Goal: Contribute content: Add original content to the website for others to see

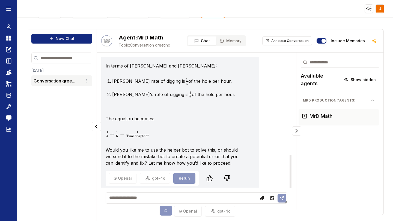
scroll to position [379, 0]
click at [151, 199] on textarea at bounding box center [196, 198] width 181 height 11
type textarea "*"
type textarea "**********"
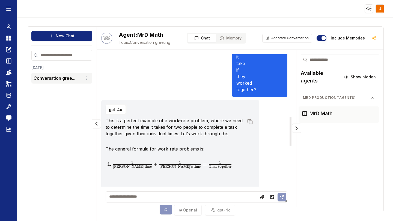
scroll to position [476, 0]
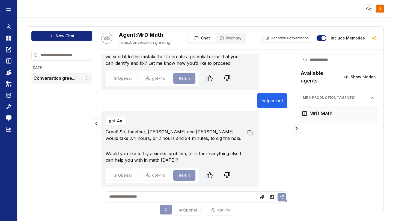
click at [170, 195] on textarea at bounding box center [196, 197] width 181 height 11
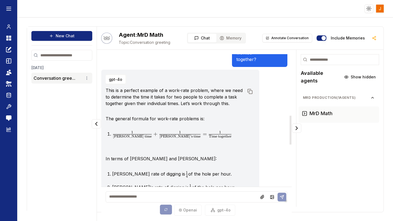
scroll to position [282, 0]
click at [202, 195] on textarea at bounding box center [196, 197] width 181 height 11
type textarea "**********"
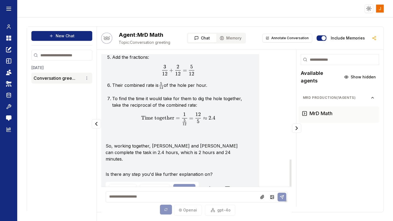
scroll to position [807, 0]
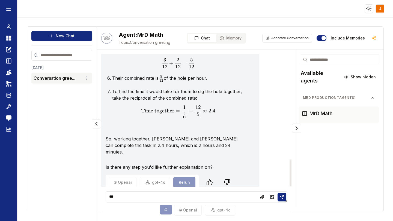
type textarea "***"
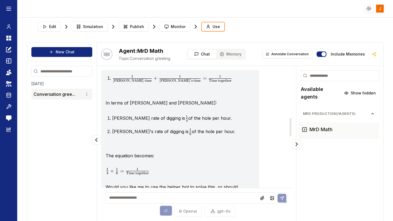
scroll to position [371, 0]
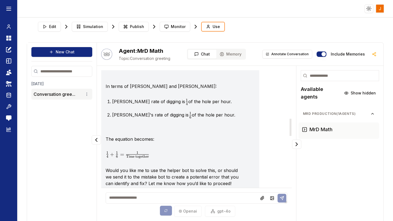
click at [174, 197] on textarea at bounding box center [196, 198] width 181 height 11
paste textarea "**********"
type textarea "**********"
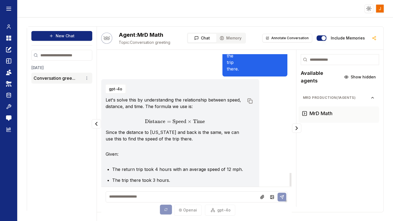
scroll to position [1260, 0]
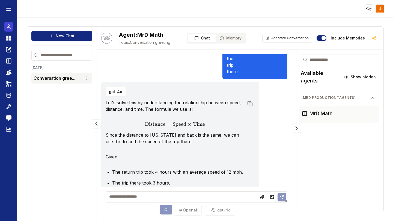
click at [9, 29] on icon at bounding box center [8, 26] width 5 height 7
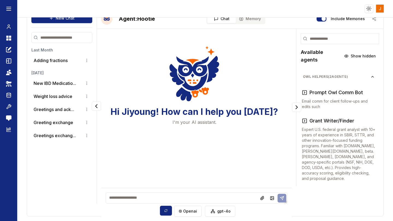
click at [13, 40] on div "Chat Dashboard Create Prompts Templates Teams API Keys Data Room Tools Send Fee…" at bounding box center [8, 119] width 17 height 204
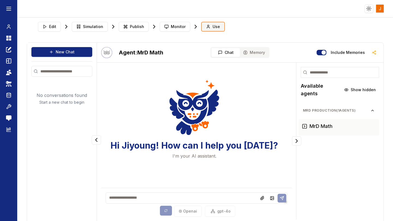
click at [206, 28] on icon at bounding box center [208, 27] width 4 height 4
click at [252, 55] on span "Memory" at bounding box center [256, 52] width 15 height 5
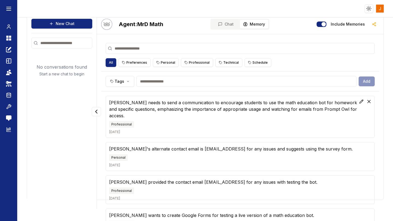
scroll to position [28, 0]
click at [214, 108] on p "[PERSON_NAME] needs to send a communication to encourage students to use the ma…" at bounding box center [239, 110] width 261 height 20
click at [216, 111] on p "[PERSON_NAME] needs to send a communication to encourage students to use the ma…" at bounding box center [239, 110] width 261 height 20
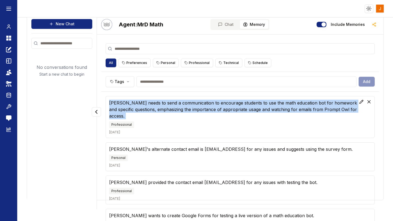
click at [216, 111] on p "[PERSON_NAME] needs to send a communication to encourage students to use the ma…" at bounding box center [239, 110] width 261 height 20
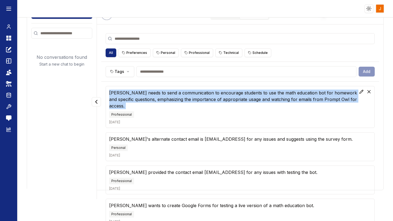
scroll to position [0, 0]
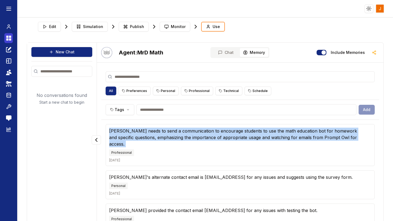
click at [9, 38] on icon at bounding box center [10, 39] width 2 height 2
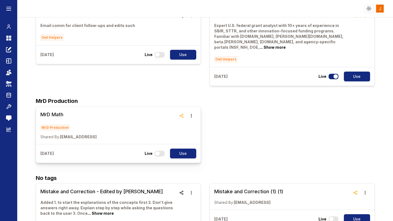
scroll to position [58, 0]
click at [54, 111] on h3 "MrD Math" at bounding box center [68, 115] width 56 height 8
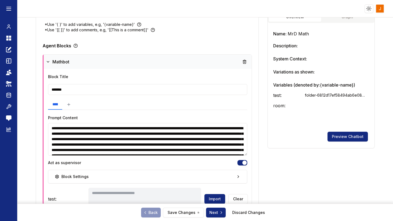
click at [48, 61] on icon at bounding box center [48, 62] width 4 height 4
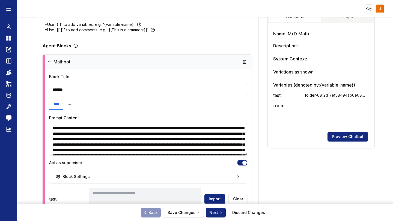
click at [48, 61] on icon at bounding box center [49, 62] width 4 height 4
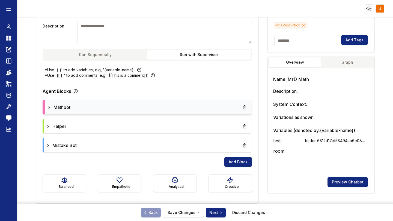
scroll to position [87, 0]
click at [73, 106] on div "Mathbot" at bounding box center [148, 108] width 202 height 10
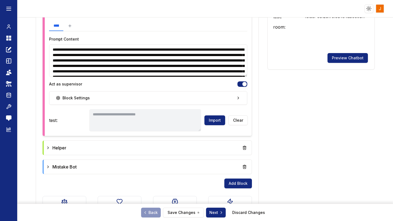
scroll to position [224, 0]
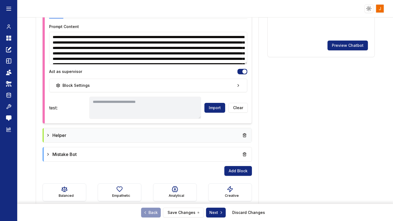
click at [49, 137] on icon at bounding box center [48, 135] width 4 height 4
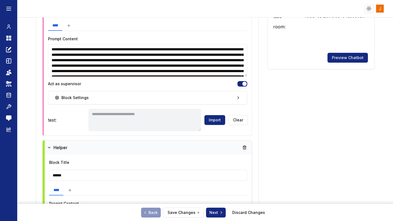
scroll to position [209, 0]
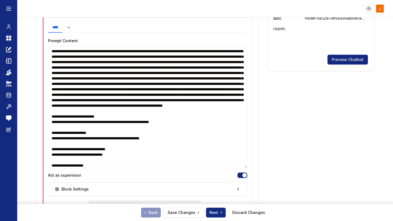
drag, startPoint x: 246, startPoint y: 78, endPoint x: 248, endPoint y: 168, distance: 90.0
click at [248, 168] on div "**********" at bounding box center [148, 110] width 208 height 236
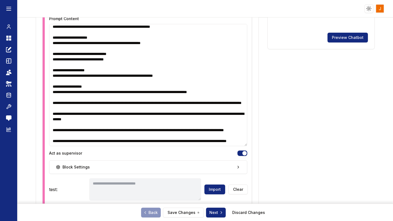
scroll to position [231, 0]
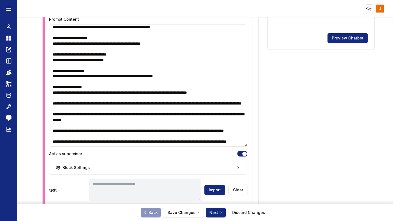
click at [58, 116] on textarea at bounding box center [148, 86] width 198 height 122
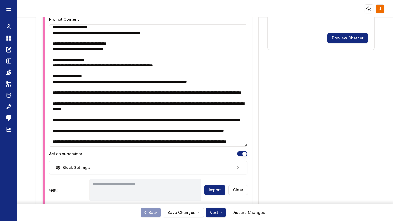
scroll to position [155, 0]
click at [208, 119] on textarea at bounding box center [148, 86] width 198 height 122
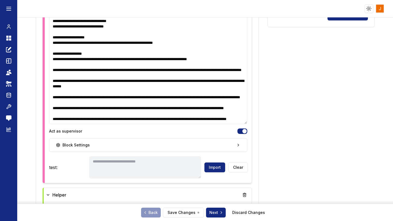
scroll to position [255, 0]
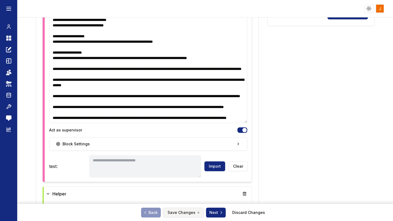
type textarea "**********"
click at [191, 213] on button "Save Changes" at bounding box center [183, 213] width 41 height 10
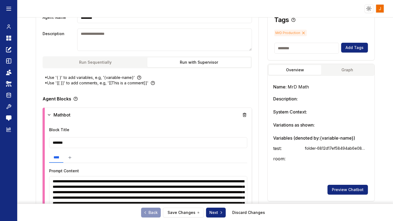
scroll to position [0, 0]
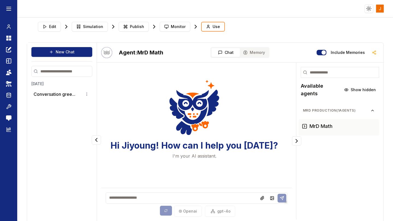
click at [152, 199] on textarea at bounding box center [196, 198] width 181 height 11
paste textarea "**********"
type textarea "**********"
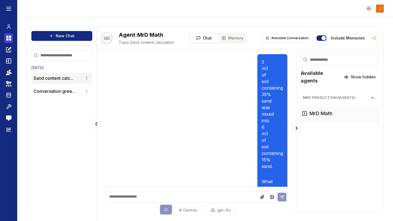
click at [9, 39] on icon at bounding box center [10, 39] width 2 height 2
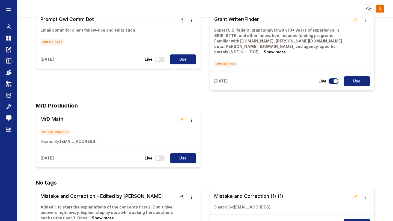
scroll to position [54, 0]
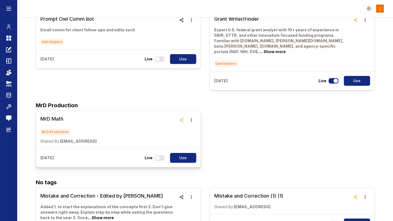
click at [55, 115] on h3 "MrD Math" at bounding box center [68, 119] width 56 height 8
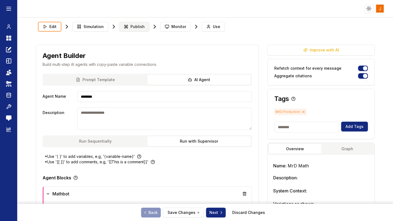
click at [131, 26] on span "Publish" at bounding box center [137, 26] width 14 height 5
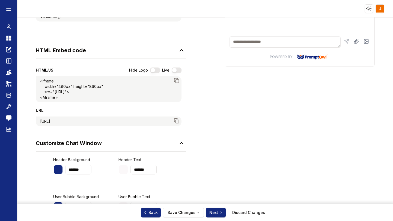
scroll to position [217, 0]
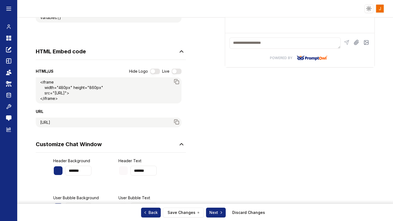
click at [41, 125] on div "https://app.promptowl.ai/chatPopup/680bb50ff22f5e89313a4149/6891745b2d05daadce3…" at bounding box center [45, 122] width 10 height 5
click at [177, 125] on icon at bounding box center [176, 121] width 5 height 5
click at [176, 72] on button "button" at bounding box center [177, 71] width 10 height 5
click at [11, 39] on icon at bounding box center [10, 39] width 2 height 2
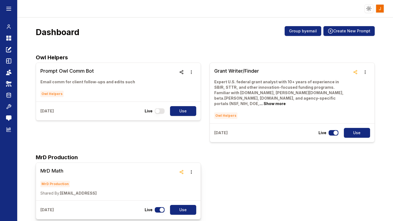
click at [60, 167] on h3 "MrD Math" at bounding box center [68, 171] width 56 height 8
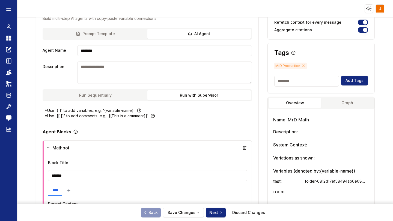
scroll to position [48, 0]
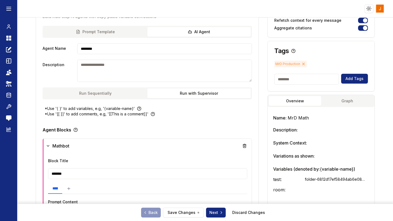
click at [355, 104] on button "Graph" at bounding box center [347, 101] width 52 height 10
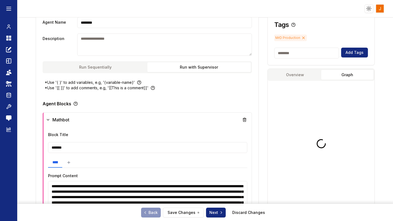
scroll to position [81, 0]
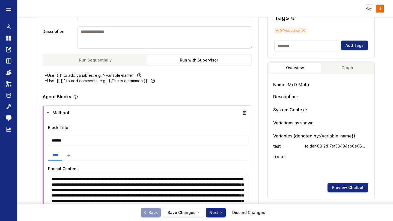
click at [296, 67] on button "Overview" at bounding box center [295, 68] width 52 height 10
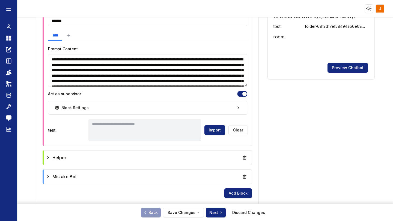
scroll to position [206, 0]
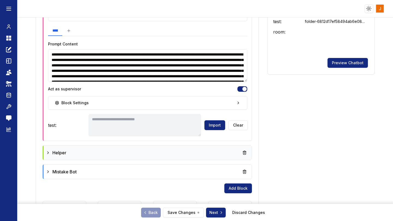
click at [48, 151] on icon at bounding box center [48, 153] width 4 height 4
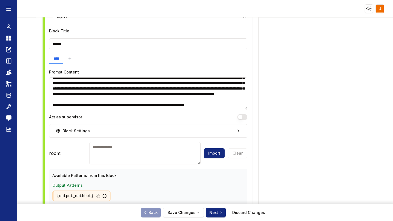
scroll to position [283, 0]
